Goal: Navigation & Orientation: Go to known website

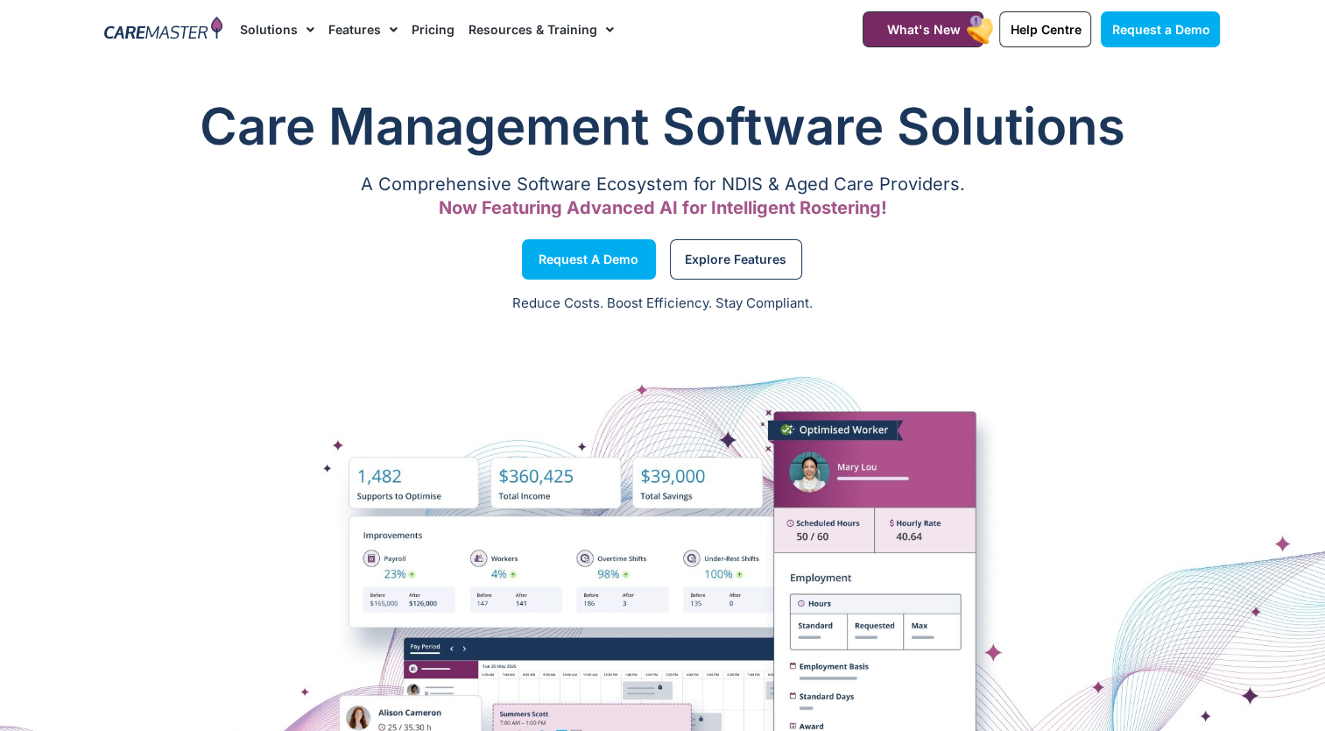
click at [175, 32] on img at bounding box center [163, 30] width 118 height 26
click at [196, 28] on img at bounding box center [163, 30] width 118 height 26
